Goal: Task Accomplishment & Management: Complete application form

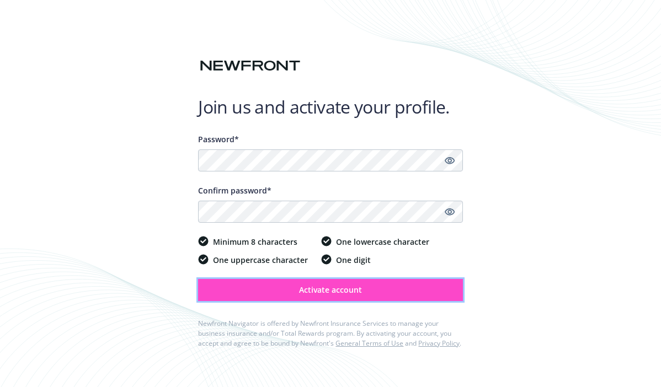
click at [302, 298] on button "Activate account" at bounding box center [330, 290] width 264 height 22
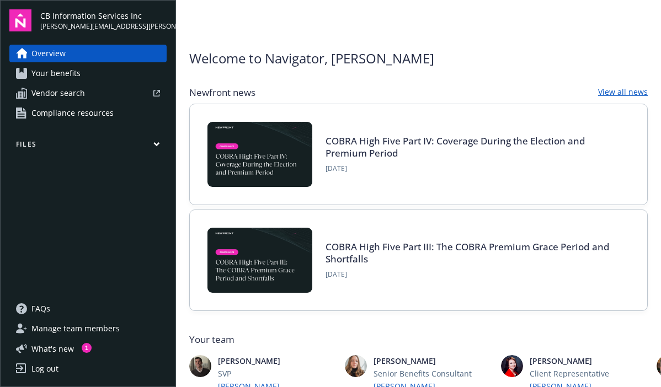
click at [107, 81] on link "Your benefits" at bounding box center [87, 74] width 157 height 18
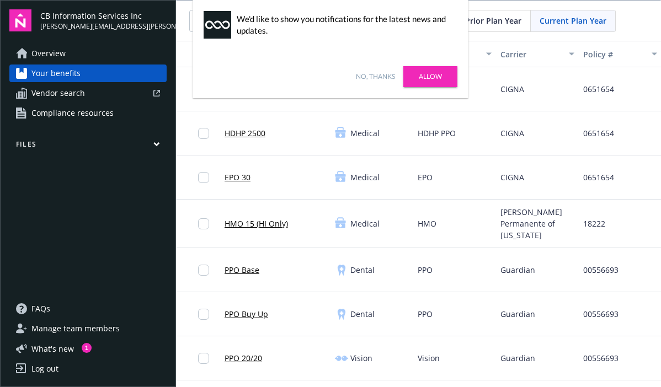
click at [361, 73] on link "No, thanks" at bounding box center [375, 77] width 39 height 10
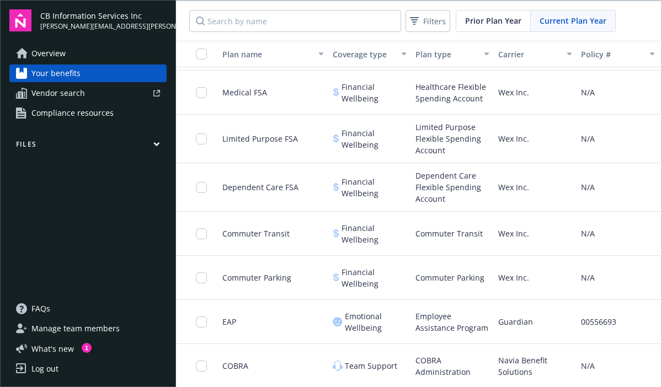
scroll to position [615, 2]
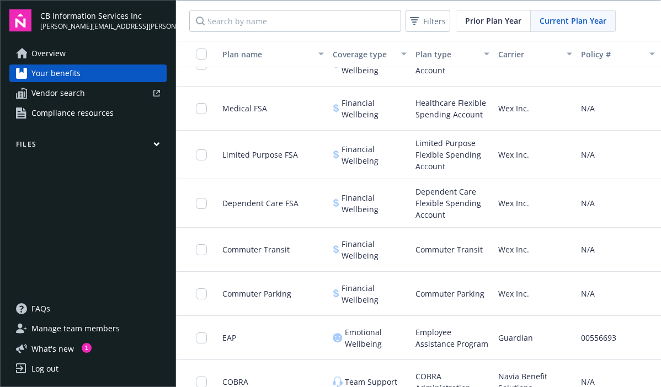
click at [55, 109] on span "Compliance resources" at bounding box center [72, 113] width 82 height 18
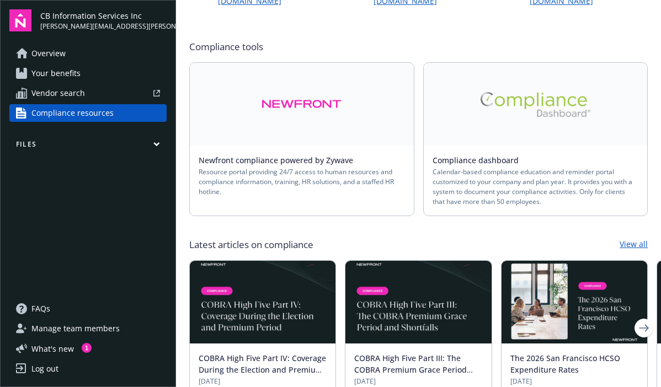
scroll to position [167, 0]
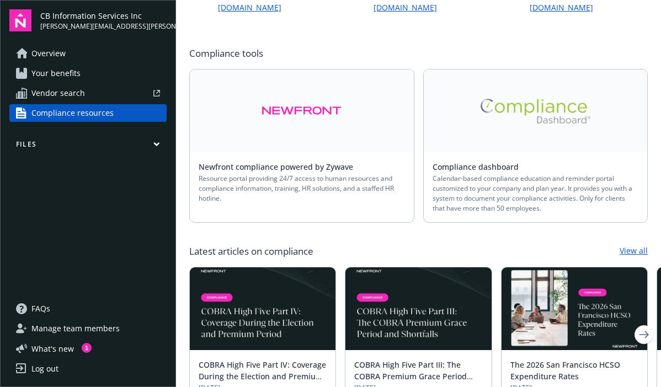
click at [492, 94] on link at bounding box center [536, 111] width 224 height 83
click at [295, 102] on link at bounding box center [302, 111] width 224 height 83
